Goal: Task Accomplishment & Management: Manage account settings

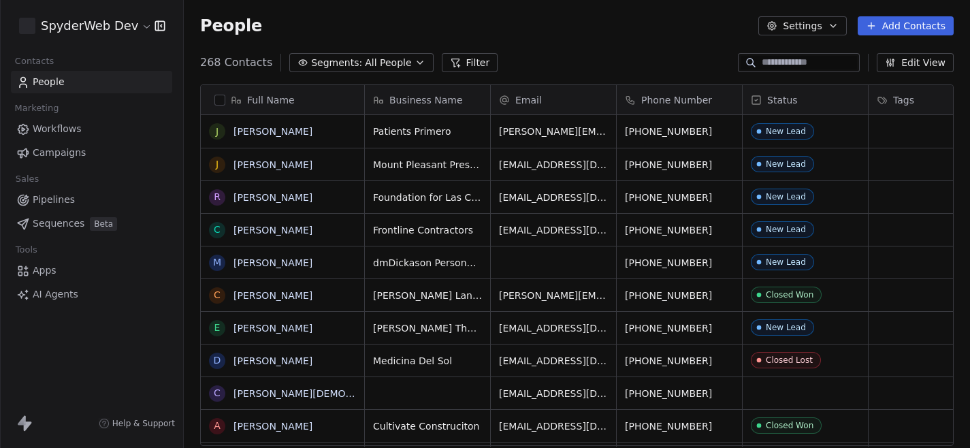
scroll to position [394, 787]
click at [198, 125] on div "Full Name J [PERSON_NAME] J [PERSON_NAME] R [PERSON_NAME] C [PERSON_NAME] M [PE…" at bounding box center [577, 271] width 787 height 394
click at [140, 30] on html "SpyderWeb Dev Contacts People Marketing Workflows Campaigns Sales Pipelines Seq…" at bounding box center [485, 224] width 970 height 448
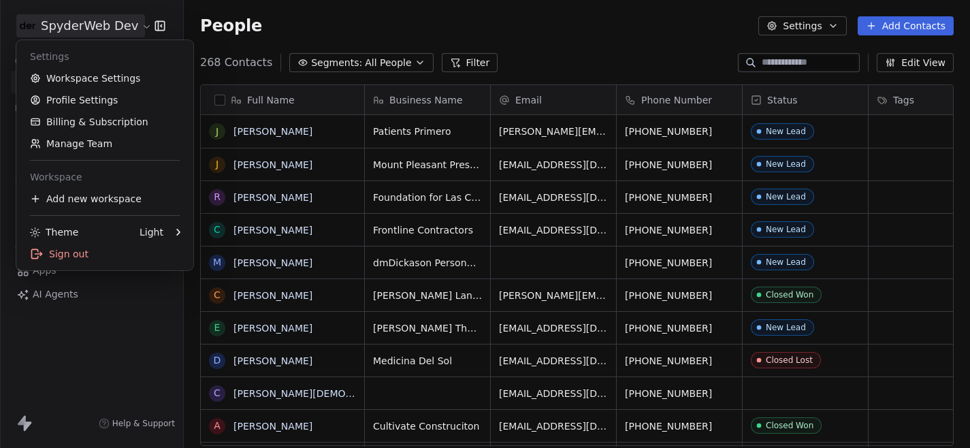
click at [140, 30] on html "SpyderWeb Dev Contacts People Marketing Workflows Campaigns Sales Pipelines Seq…" at bounding box center [485, 224] width 970 height 448
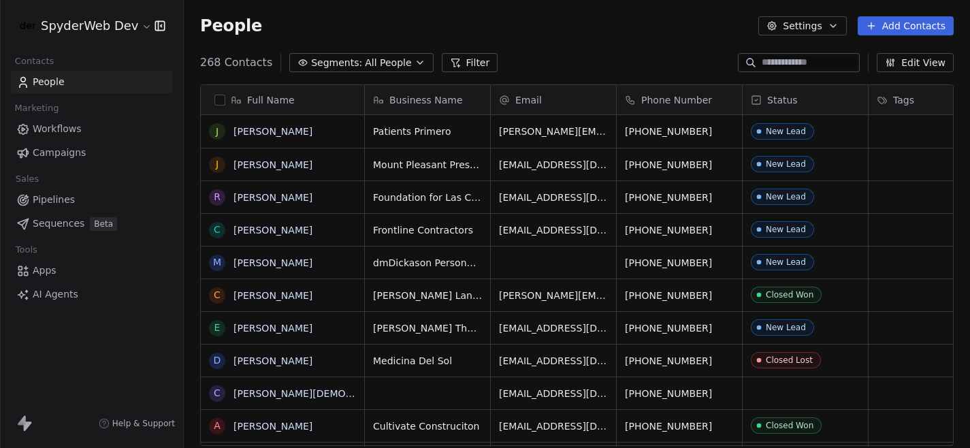
click at [917, 31] on button "Add Contacts" at bounding box center [906, 25] width 96 height 19
click at [655, 48] on html "SpyderWeb Dev Contacts People Marketing Workflows Campaigns Sales Pipelines Seq…" at bounding box center [485, 224] width 970 height 448
click at [95, 33] on html "SpyderWeb Dev Contacts People Marketing Workflows Campaigns Sales Pipelines Seq…" at bounding box center [485, 224] width 970 height 448
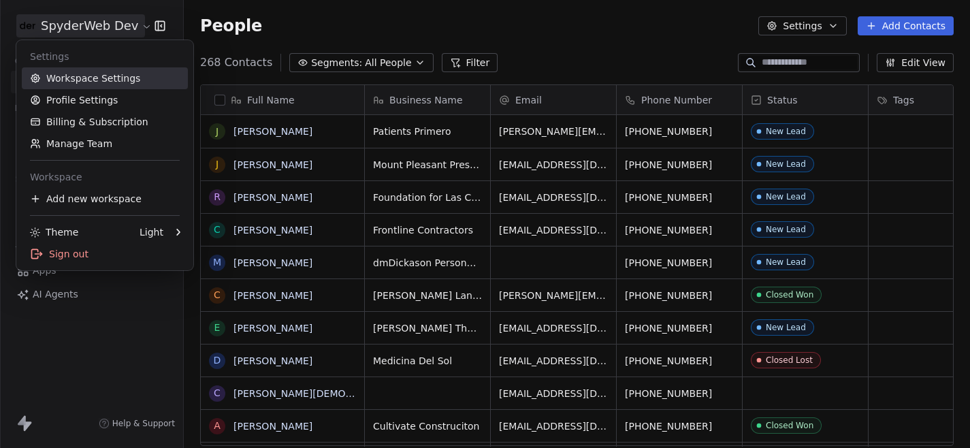
click at [85, 73] on link "Workspace Settings" at bounding box center [105, 78] width 166 height 22
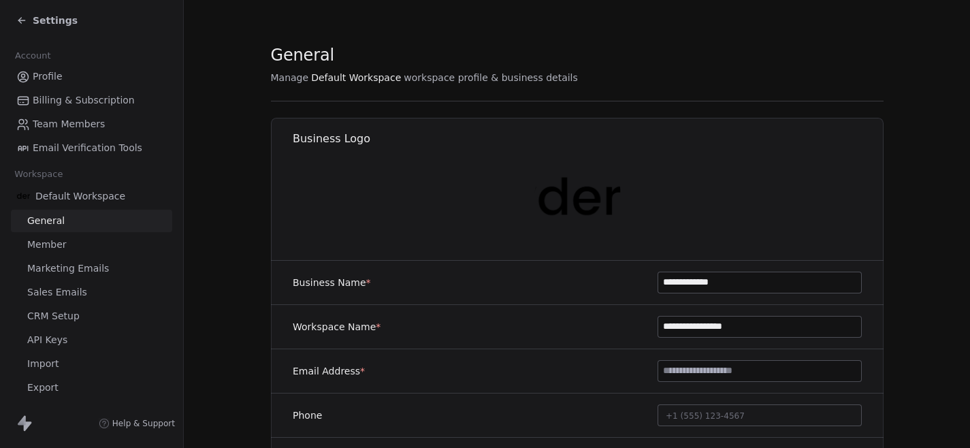
click at [57, 385] on link "Export" at bounding box center [91, 388] width 161 height 22
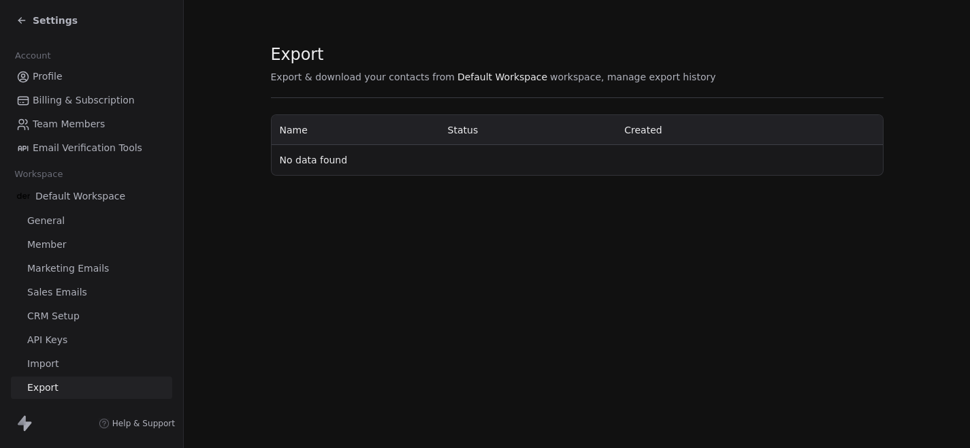
click at [52, 20] on span "Settings" at bounding box center [55, 21] width 45 height 14
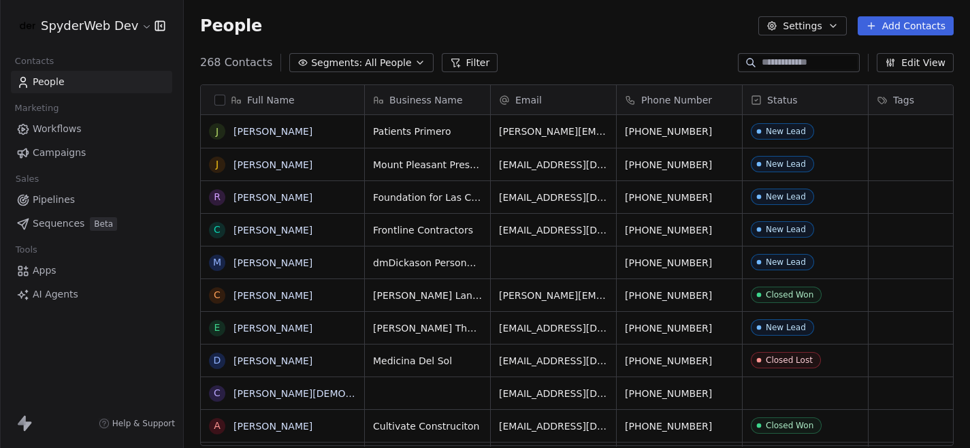
scroll to position [394, 787]
click at [219, 93] on div "Full Name" at bounding box center [281, 100] width 144 height 14
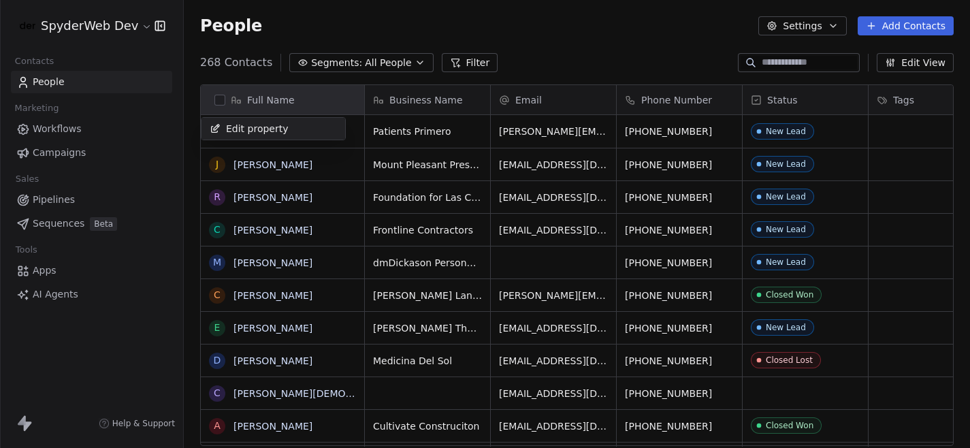
click at [319, 18] on html "SpyderWeb Dev Contacts People Marketing Workflows Campaigns Sales Pipelines Seq…" at bounding box center [485, 224] width 970 height 448
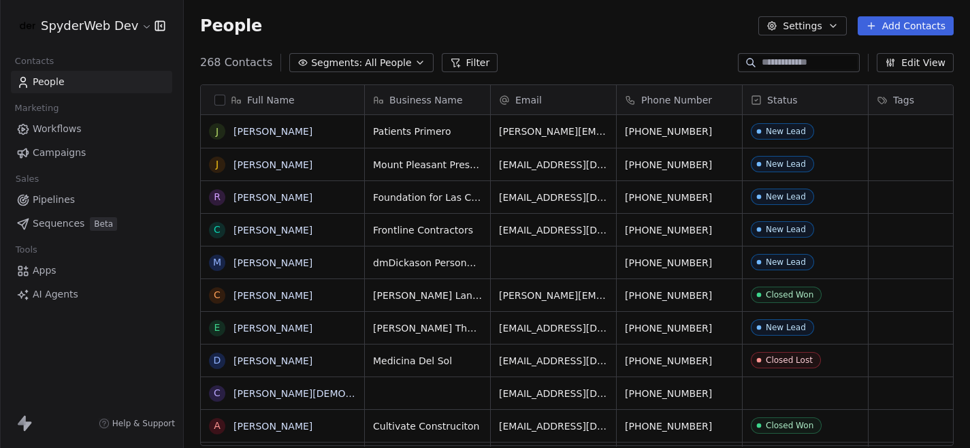
click at [219, 100] on button "button" at bounding box center [220, 100] width 11 height 11
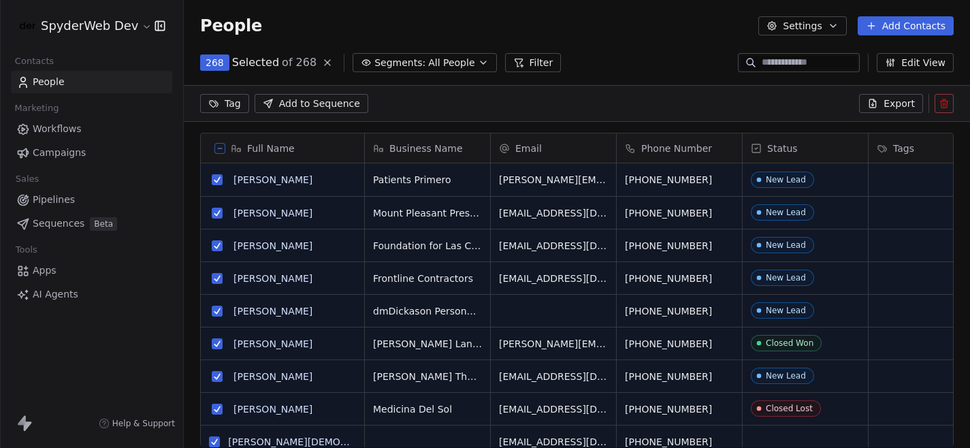
scroll to position [347, 787]
click at [898, 101] on span "Export" at bounding box center [899, 104] width 31 height 14
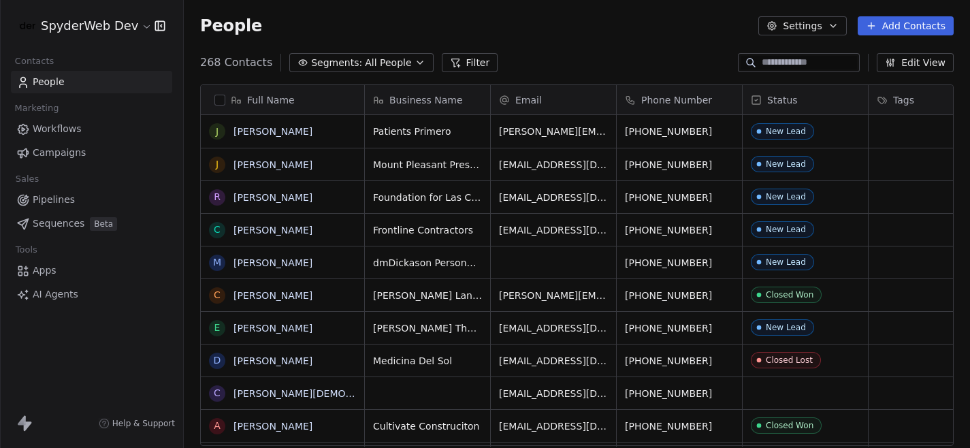
scroll to position [394, 787]
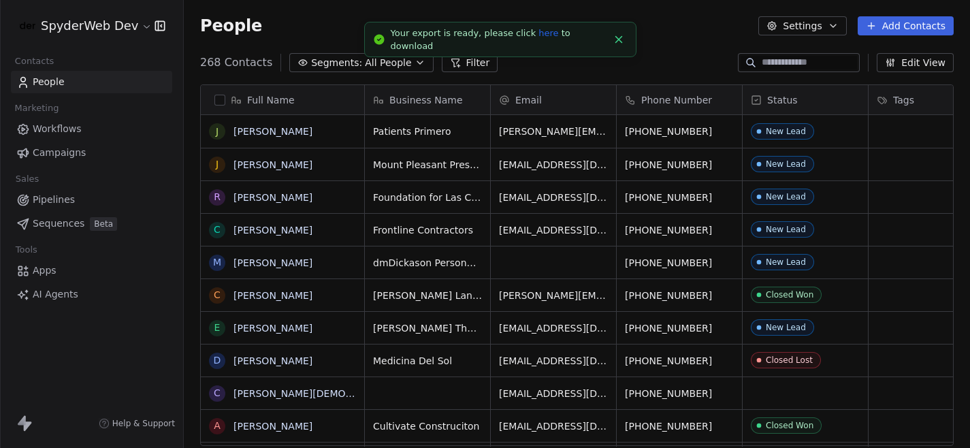
click at [541, 38] on link "here" at bounding box center [549, 33] width 20 height 10
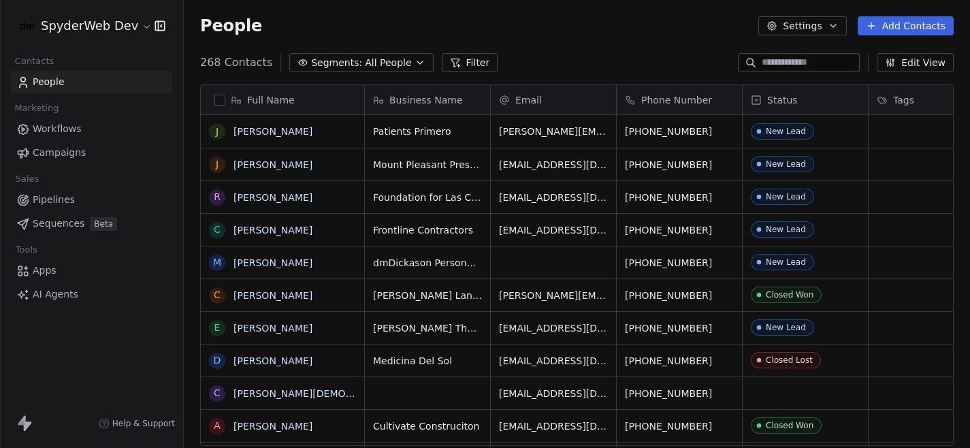
click at [223, 106] on div "Full Name" at bounding box center [281, 100] width 144 height 14
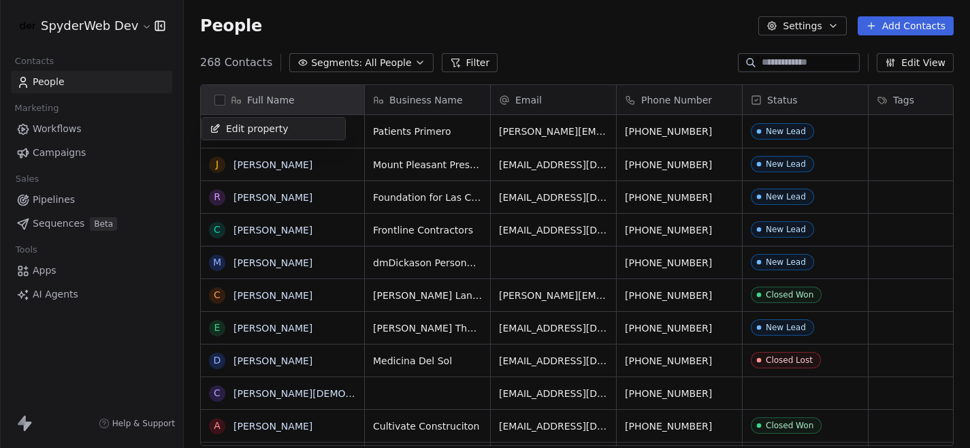
click at [222, 99] on html "SpyderWeb Dev Contacts People Marketing Workflows Campaigns Sales Pipelines Seq…" at bounding box center [485, 224] width 970 height 448
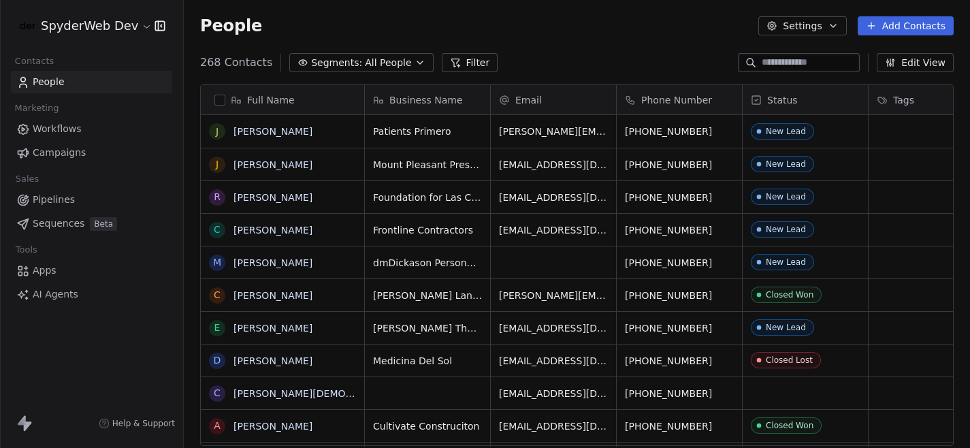
click at [222, 99] on button "button" at bounding box center [220, 100] width 11 height 11
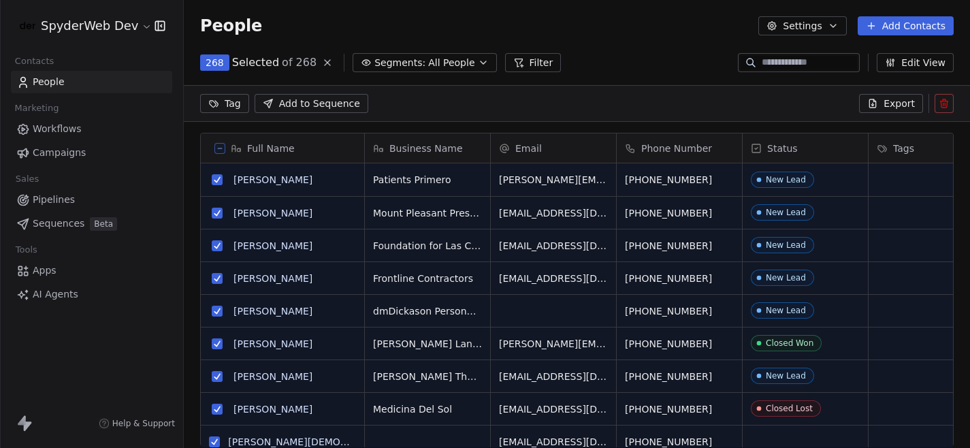
scroll to position [347, 787]
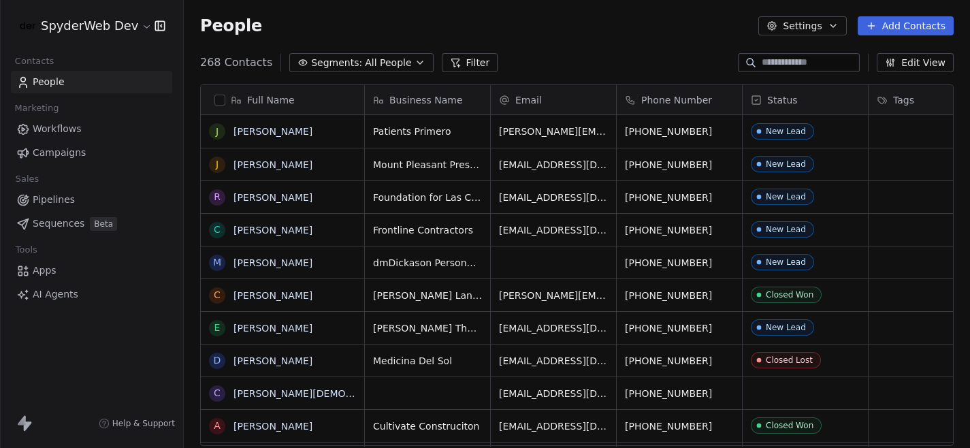
scroll to position [394, 787]
click at [223, 97] on button "button" at bounding box center [220, 100] width 11 height 11
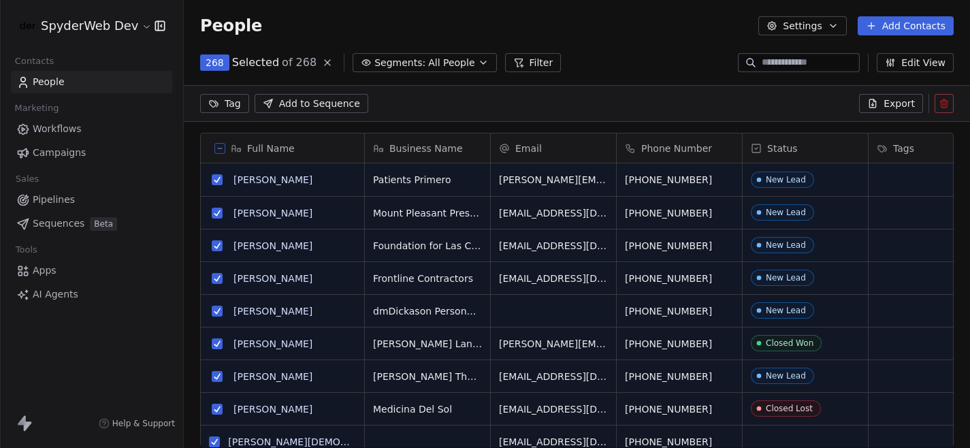
scroll to position [347, 787]
click at [910, 104] on span "Export" at bounding box center [899, 104] width 31 height 14
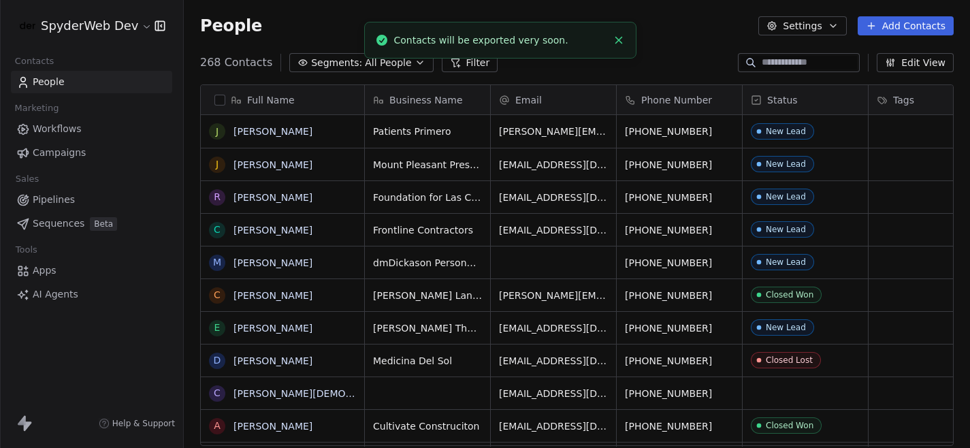
scroll to position [394, 787]
click at [620, 37] on icon "Close toast" at bounding box center [619, 40] width 12 height 12
click at [620, 37] on icon "Close toast" at bounding box center [619, 39] width 12 height 12
